Goal: Task Accomplishment & Management: Complete application form

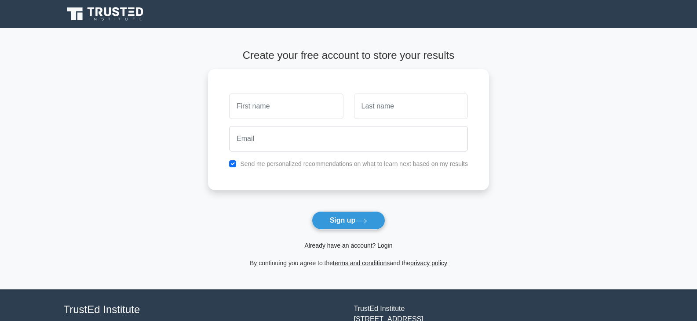
click at [381, 248] on link "Already have an account? Login" at bounding box center [348, 245] width 88 height 7
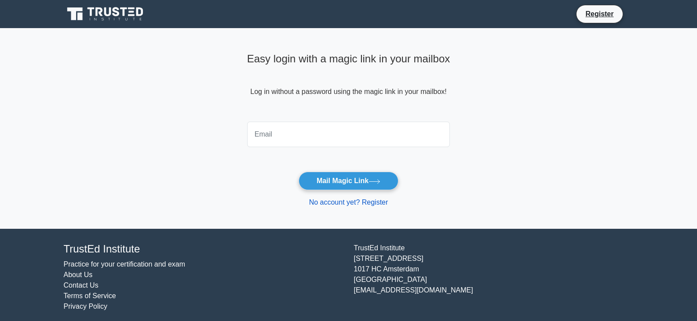
click at [364, 205] on link "No account yet? Register" at bounding box center [348, 202] width 79 height 7
